Goal: Communication & Community: Answer question/provide support

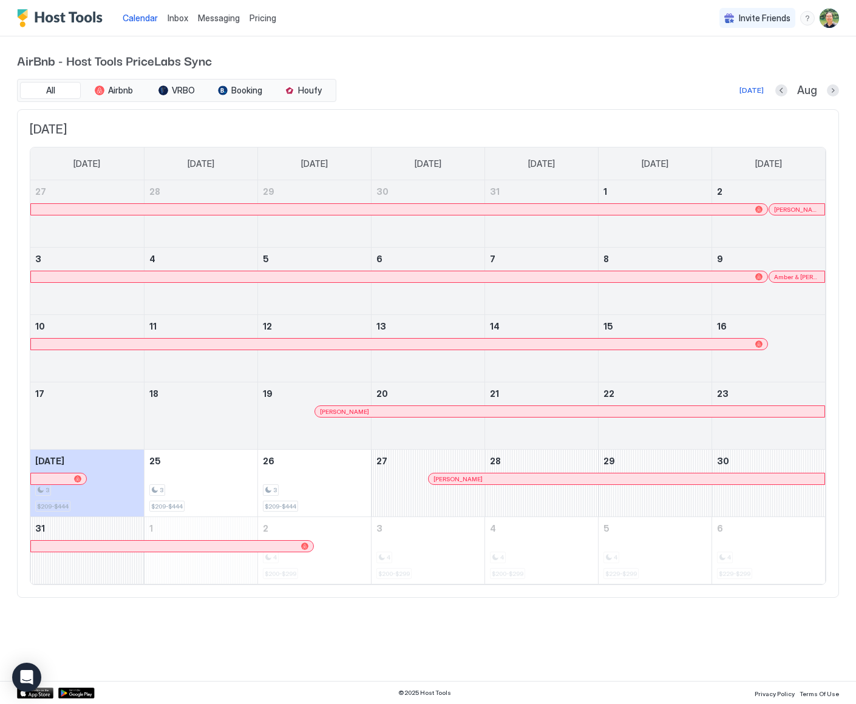
click at [207, 19] on span "Messaging" at bounding box center [219, 18] width 42 height 10
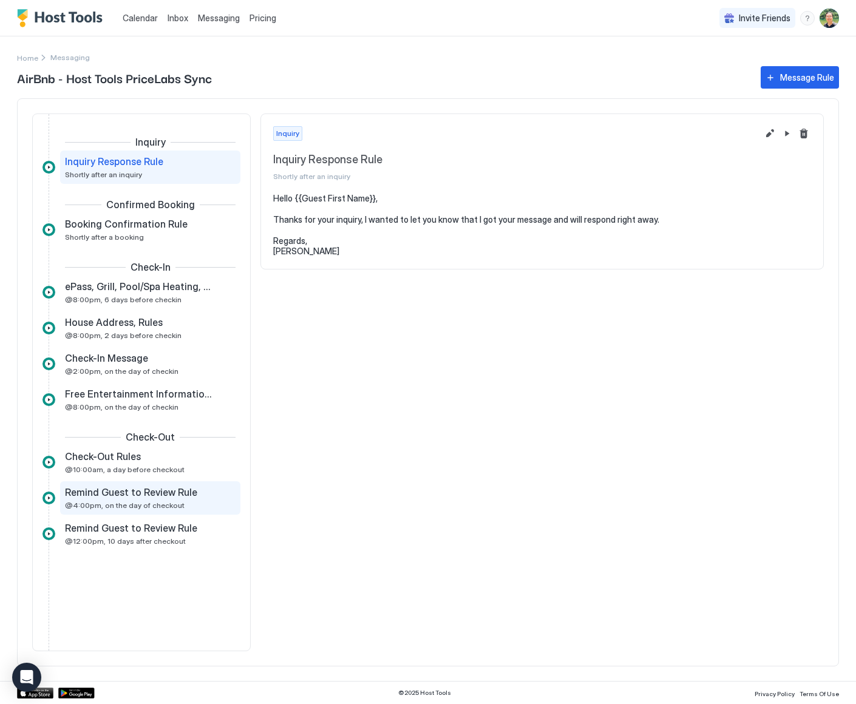
click at [143, 499] on div "Remind Guest to Review Rule @4:00pm, on the day of checkout" at bounding box center [142, 498] width 154 height 24
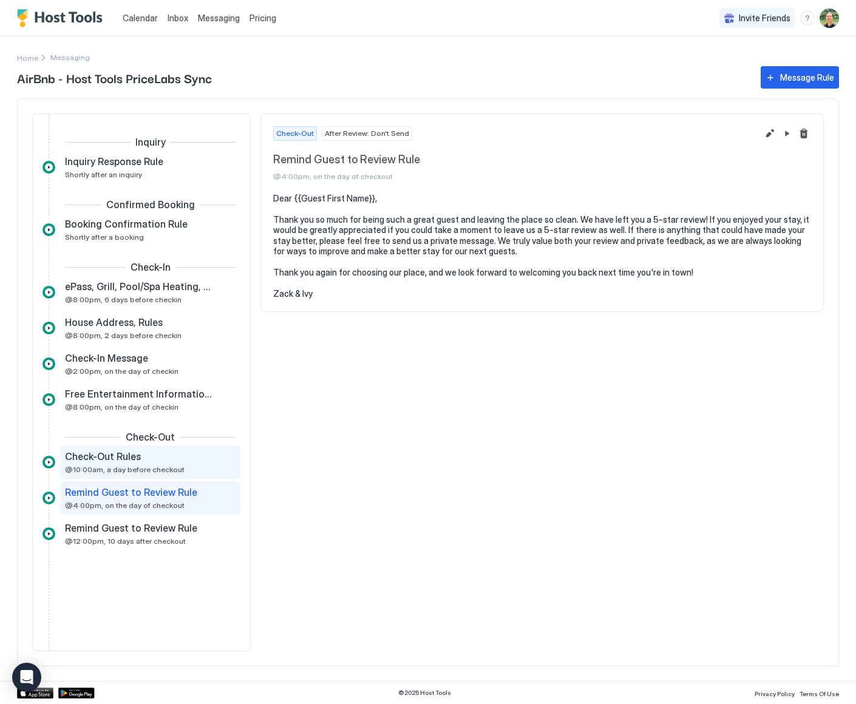
click at [136, 477] on div "Check-Out Rules @10:00am, a day before checkout" at bounding box center [150, 461] width 180 height 33
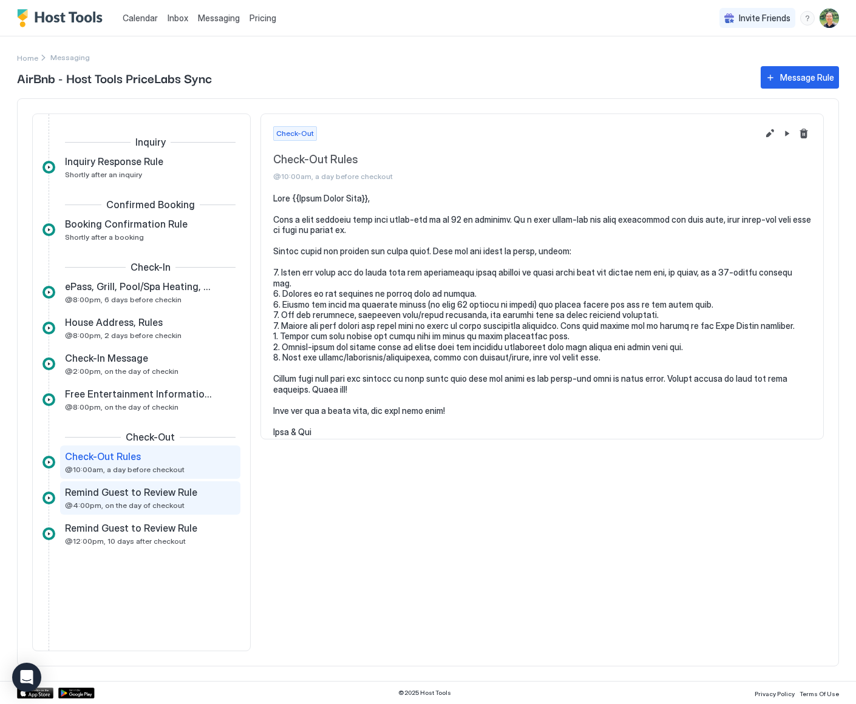
click at [141, 498] on div "Remind Guest to Review Rule @4:00pm, on the day of checkout" at bounding box center [142, 498] width 154 height 24
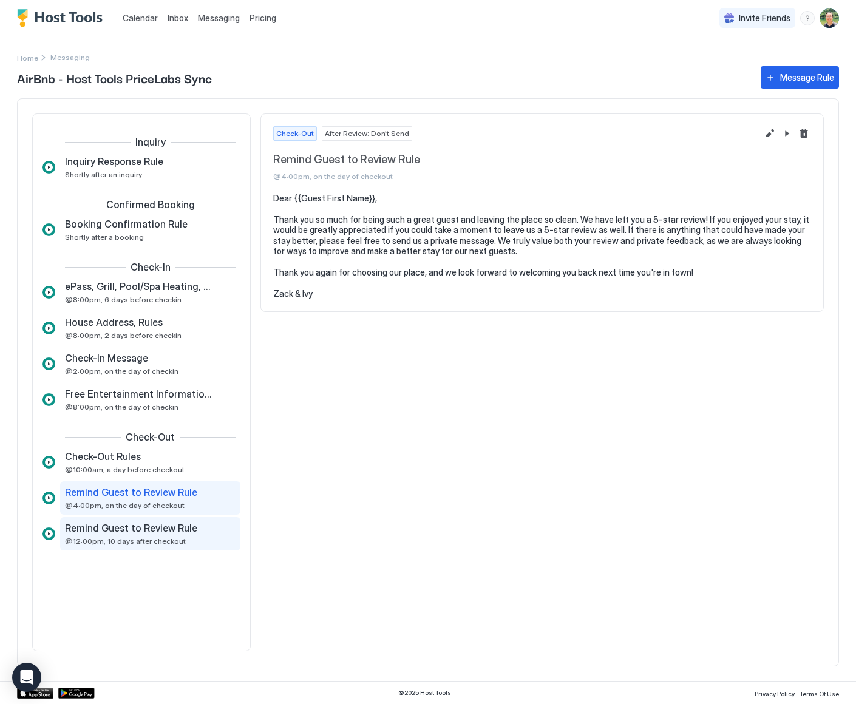
click at [135, 531] on span "Remind Guest to Review Rule" at bounding box center [131, 528] width 132 height 12
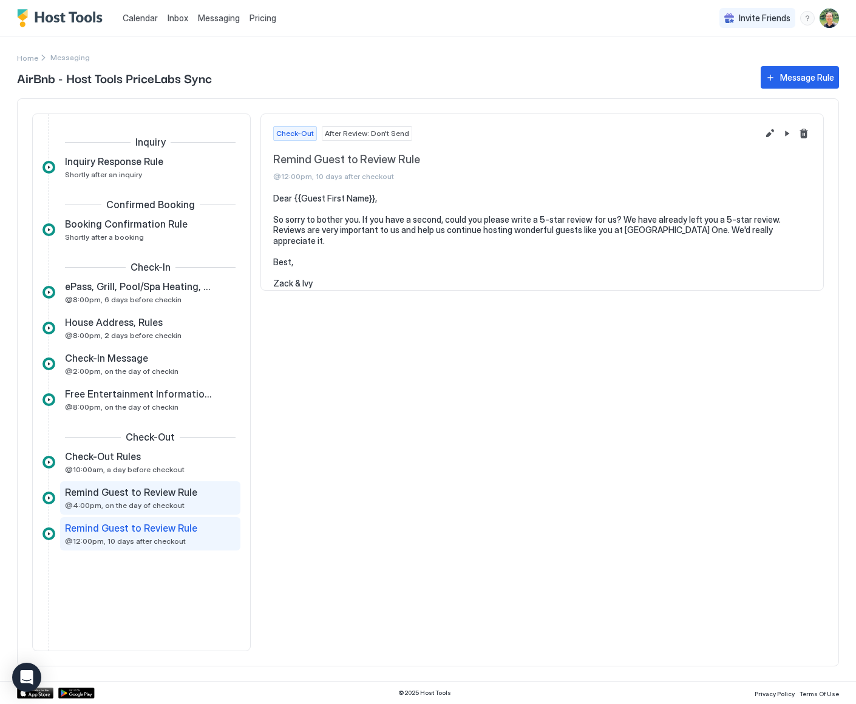
click at [151, 492] on span "Remind Guest to Review Rule" at bounding box center [131, 492] width 132 height 12
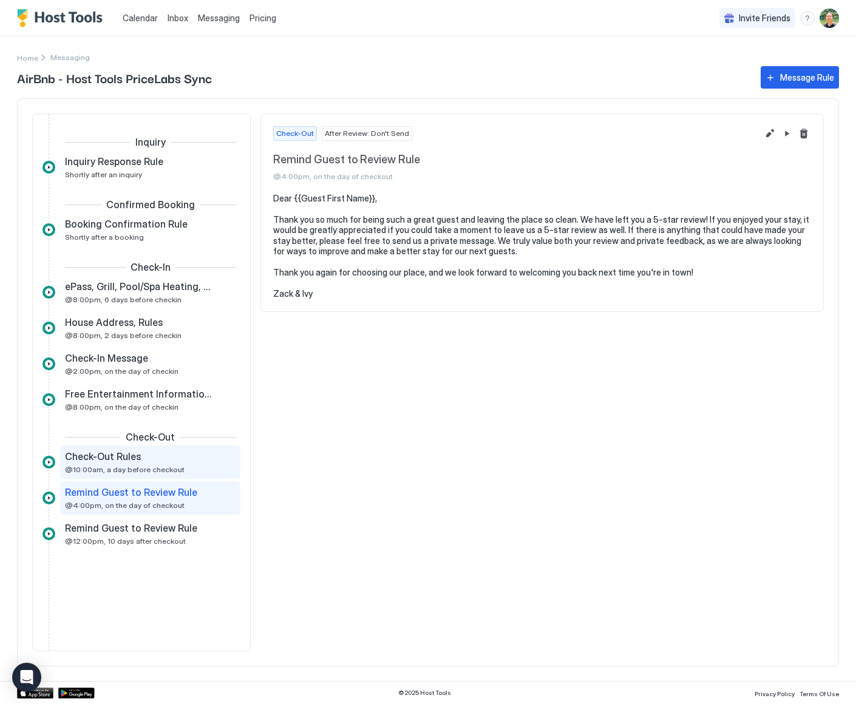
click at [128, 451] on span "Check-Out Rules" at bounding box center [103, 456] width 76 height 12
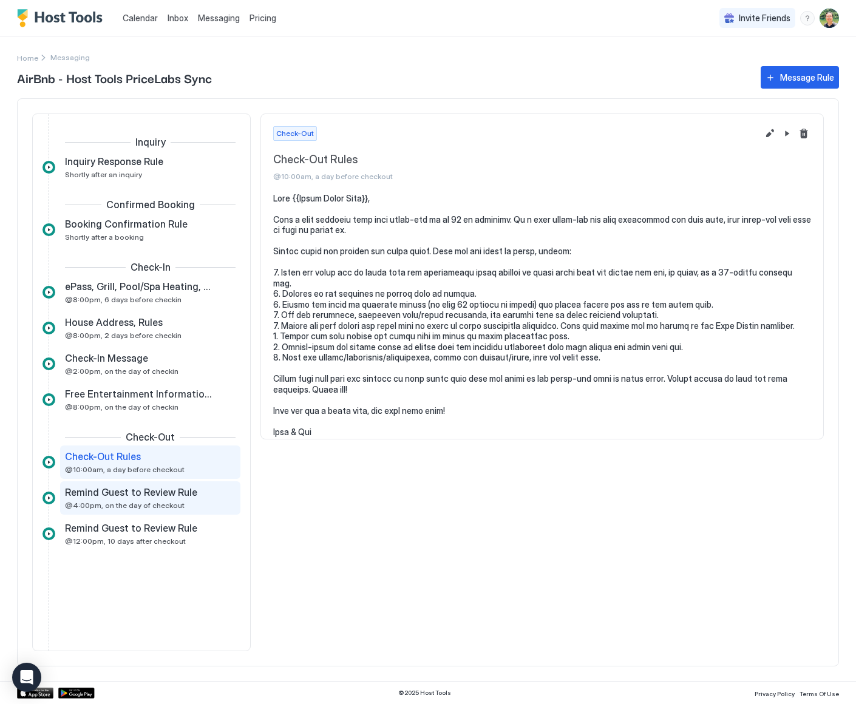
click at [167, 495] on span "Remind Guest to Review Rule" at bounding box center [131, 492] width 132 height 12
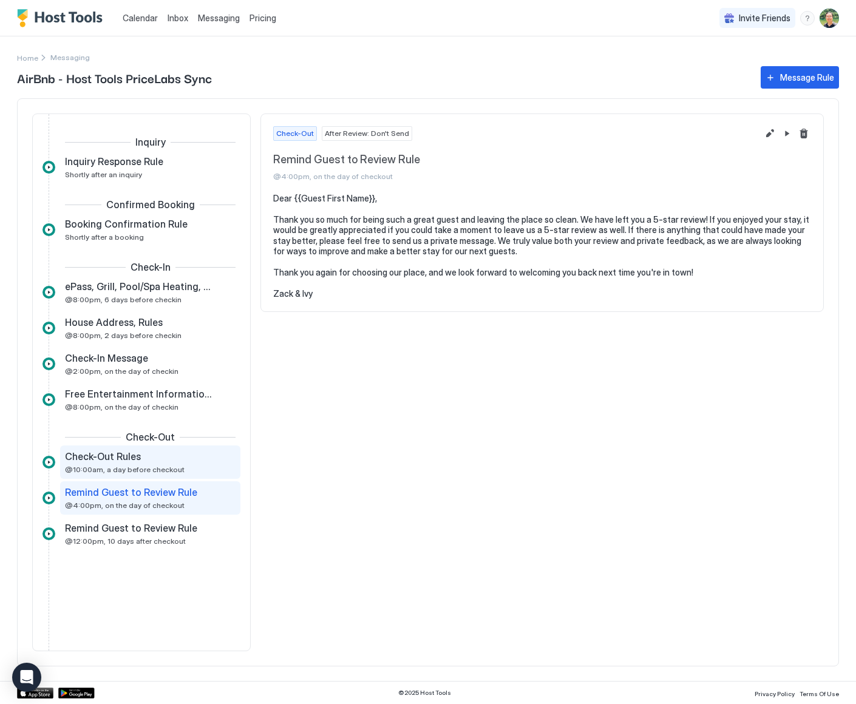
click at [171, 463] on div "Check-Out Rules @10:00am, a day before checkout" at bounding box center [142, 462] width 154 height 24
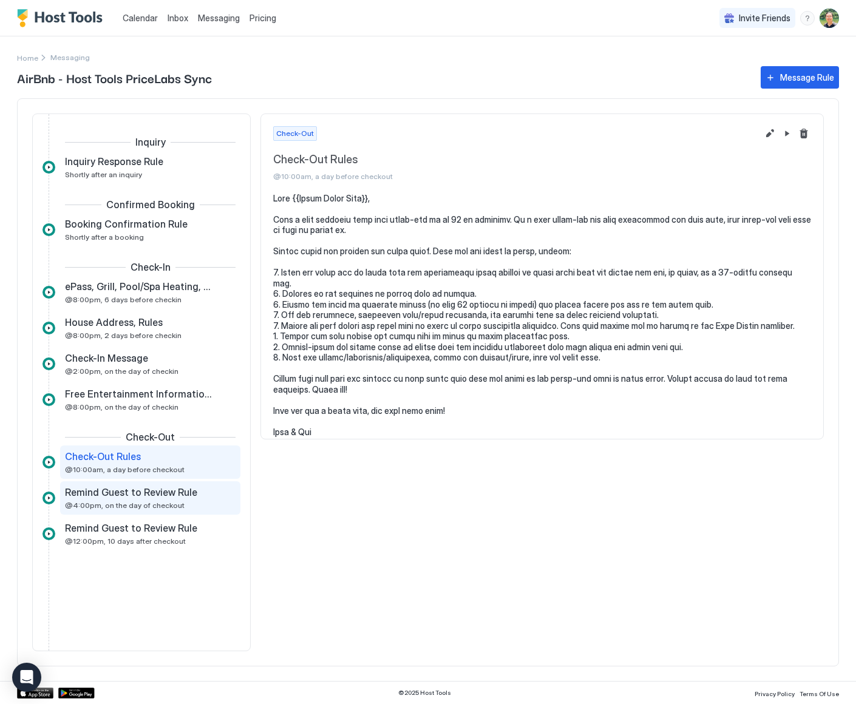
click at [171, 498] on span "Remind Guest to Review Rule" at bounding box center [131, 492] width 132 height 12
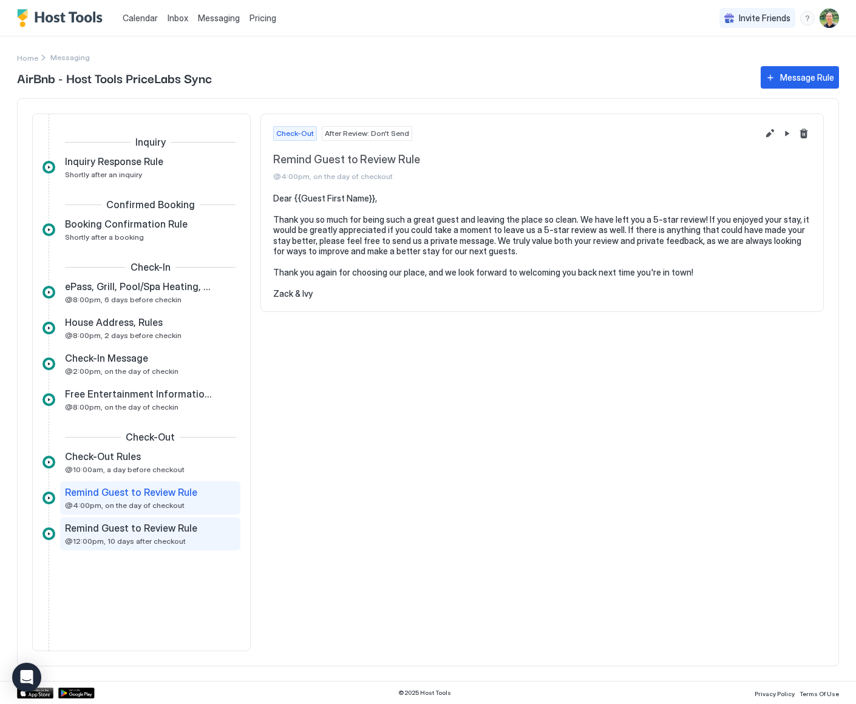
click at [178, 530] on span "Remind Guest to Review Rule" at bounding box center [131, 528] width 132 height 12
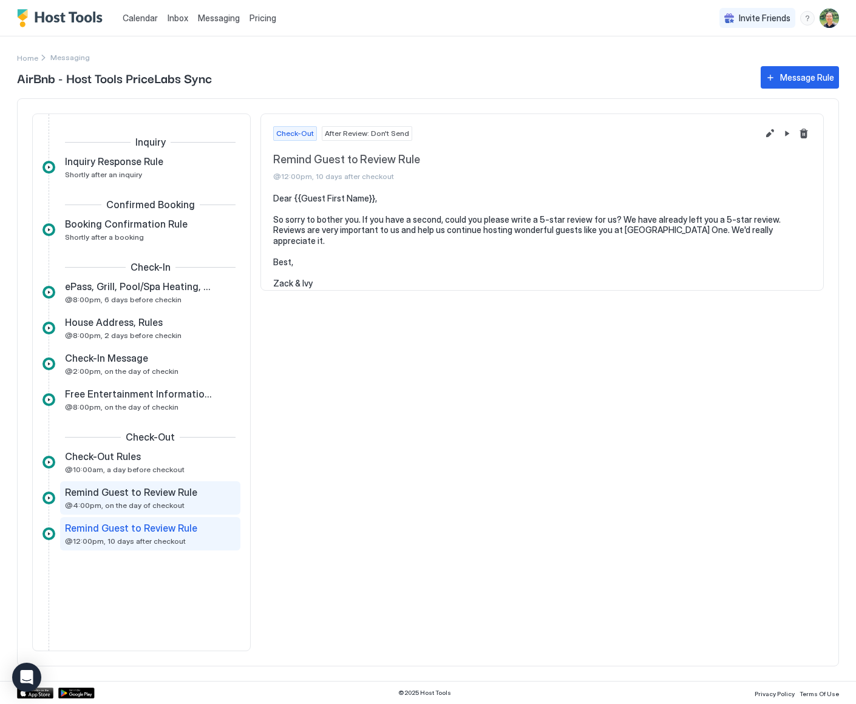
click at [186, 498] on div "Remind Guest to Review Rule @4:00pm, on the day of checkout" at bounding box center [142, 498] width 154 height 24
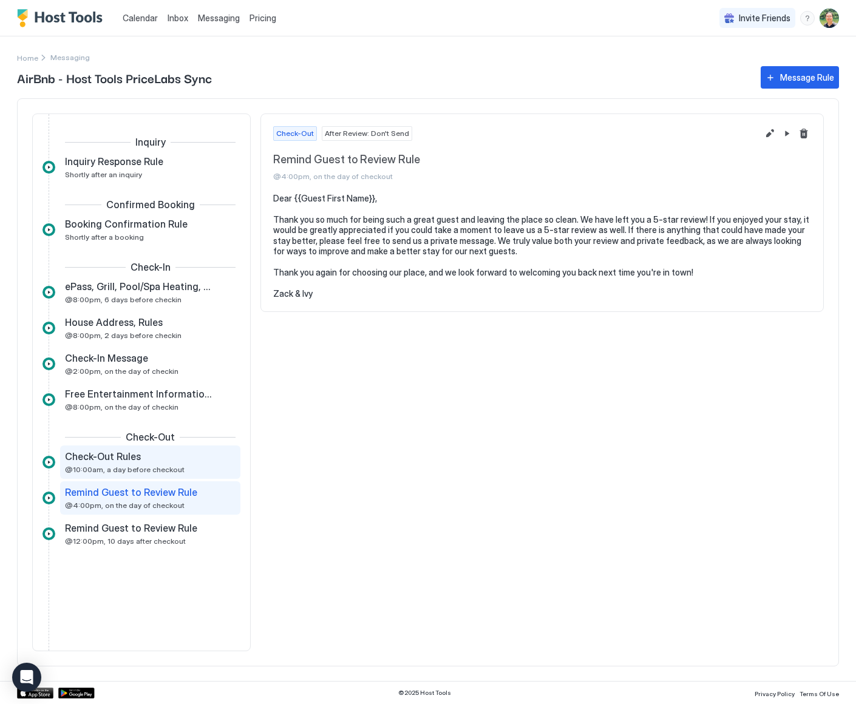
click at [191, 470] on div "Check-Out Rules @10:00am, a day before checkout" at bounding box center [142, 462] width 154 height 24
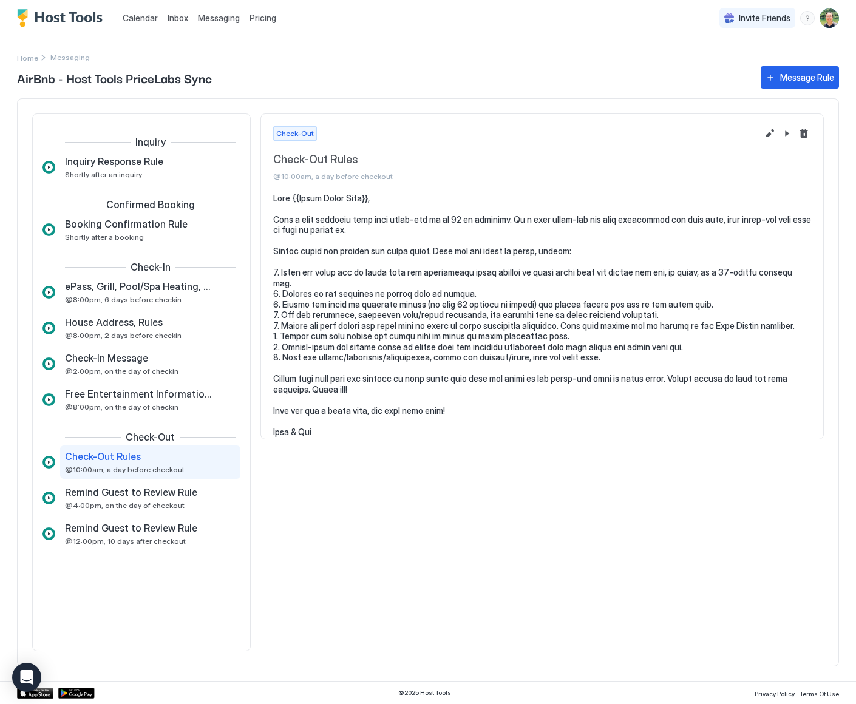
click at [208, 17] on span "Messaging" at bounding box center [219, 18] width 42 height 10
click at [214, 21] on span "Messaging" at bounding box center [219, 18] width 42 height 10
click at [167, 18] on span "Inbox" at bounding box center [177, 18] width 21 height 10
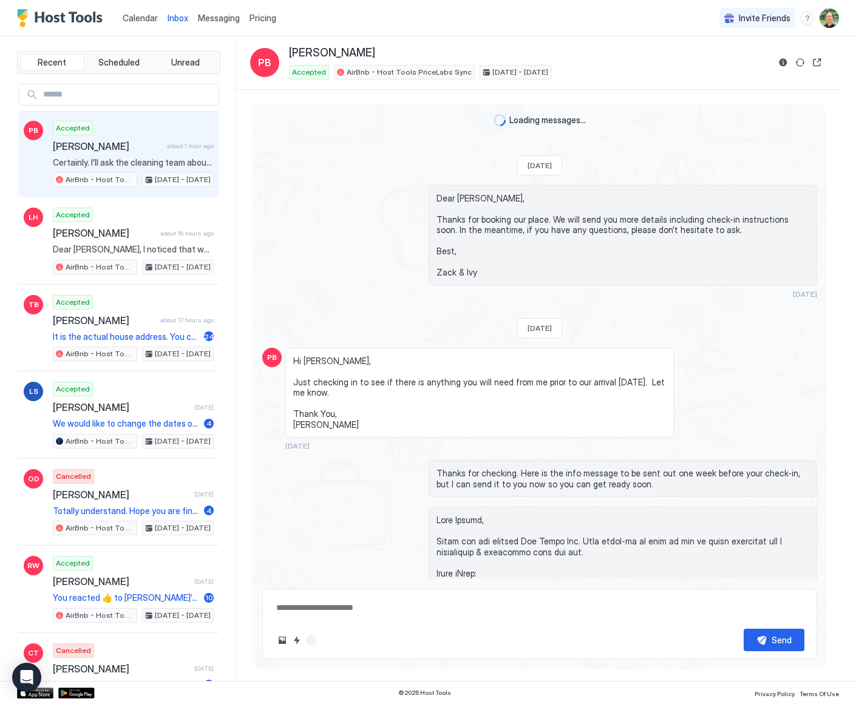
scroll to position [4219, 0]
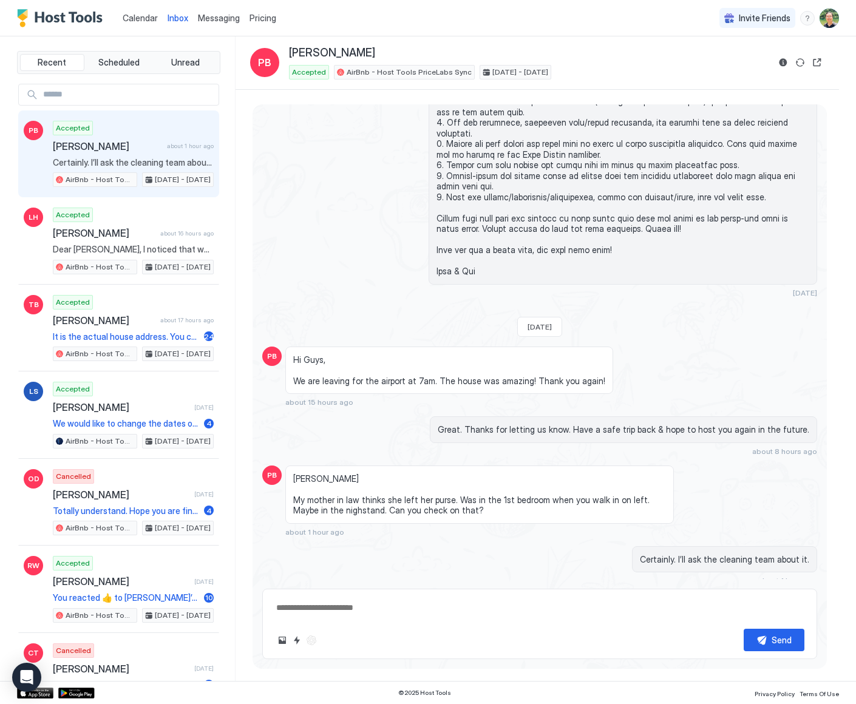
click at [116, 155] on div "Accepted [PERSON_NAME] about 1 hour ago Certainly. I’ll ask the cleaning team a…" at bounding box center [133, 154] width 161 height 67
click at [802, 595] on button "Scheduled Messages" at bounding box center [760, 603] width 113 height 16
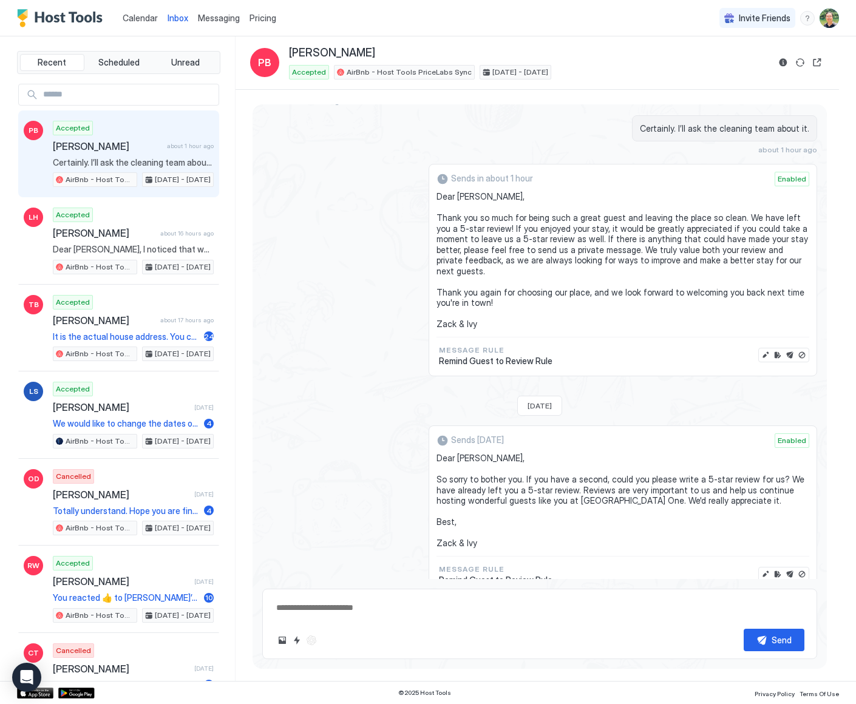
type textarea "*"
click at [336, 250] on div "Sends in about 1 hour Enabled Dear [PERSON_NAME], Thank you so much for being s…" at bounding box center [539, 270] width 555 height 212
